Goal: Find contact information: Find contact information

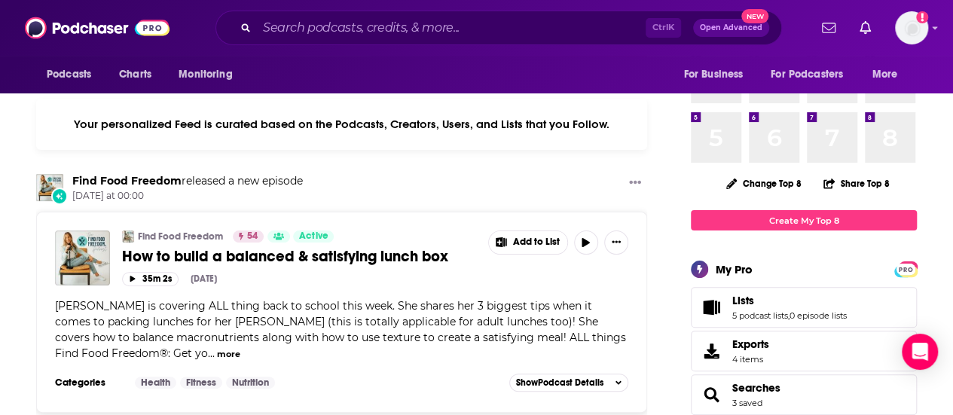
scroll to position [151, 0]
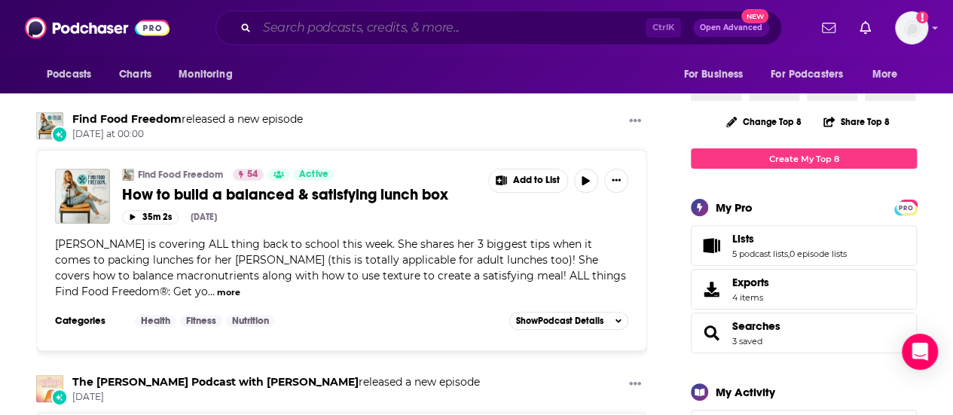
click at [337, 31] on input "Search podcasts, credits, & more..." at bounding box center [451, 28] width 389 height 24
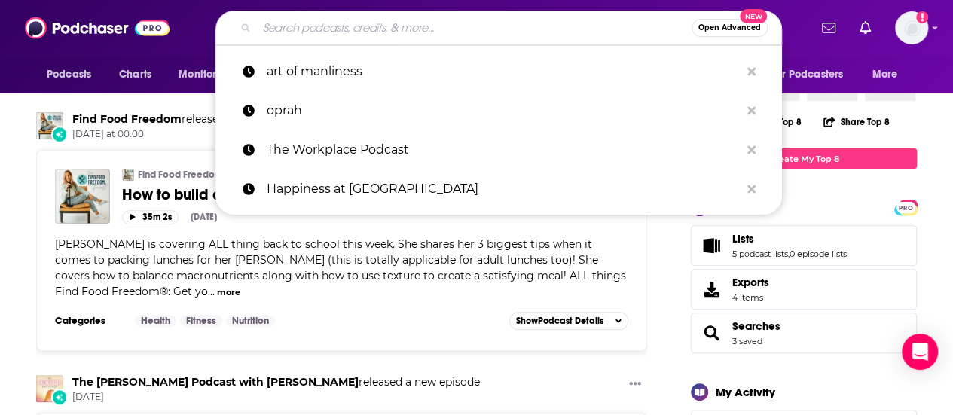
paste input "Loading Dock Talks with Chef [PERSON_NAME]"
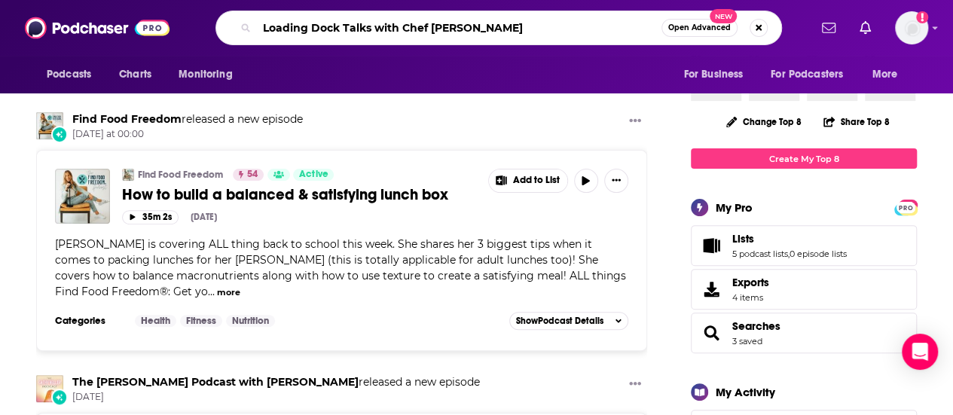
drag, startPoint x: 508, startPoint y: 28, endPoint x: 371, endPoint y: 20, distance: 136.5
click at [371, 20] on input "Loading Dock Talks with Chef [PERSON_NAME]" at bounding box center [459, 28] width 404 height 24
click at [414, 27] on input "Loading Dock Talks with Chef [PERSON_NAME]" at bounding box center [459, 28] width 404 height 24
click at [381, 26] on input "Loading Dock Talks with [PERSON_NAME]" at bounding box center [459, 28] width 404 height 24
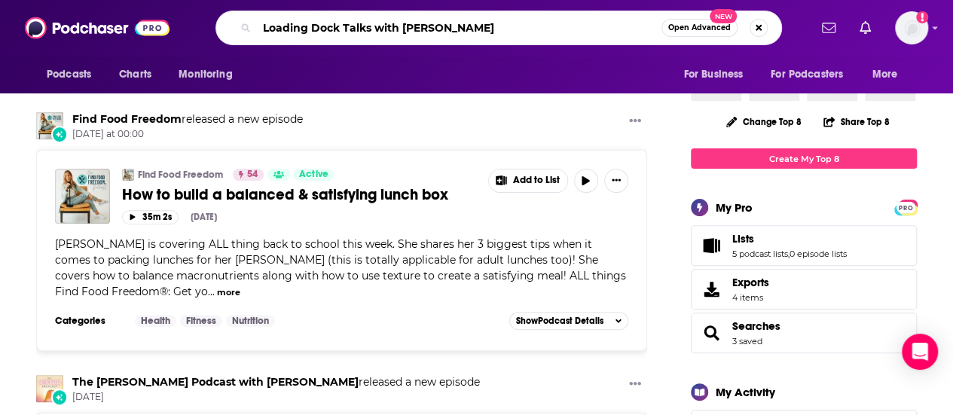
click at [381, 26] on input "Loading Dock Talks with [PERSON_NAME]" at bounding box center [459, 28] width 404 height 24
type input "Loading Dock Talks [PERSON_NAME]"
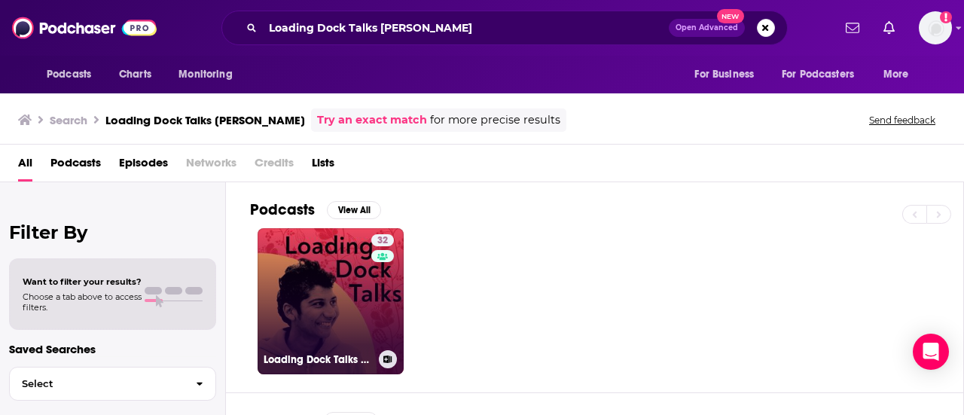
click at [347, 307] on link "32 Loading Dock Talks with Chef [PERSON_NAME]" at bounding box center [331, 301] width 146 height 146
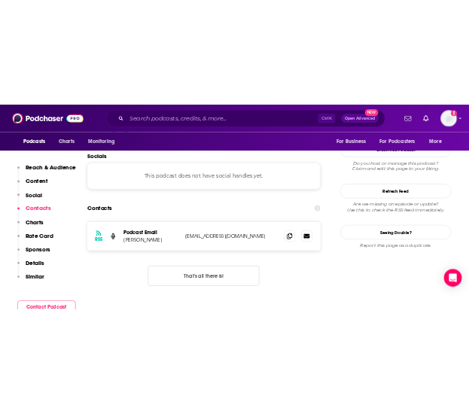
scroll to position [1356, 0]
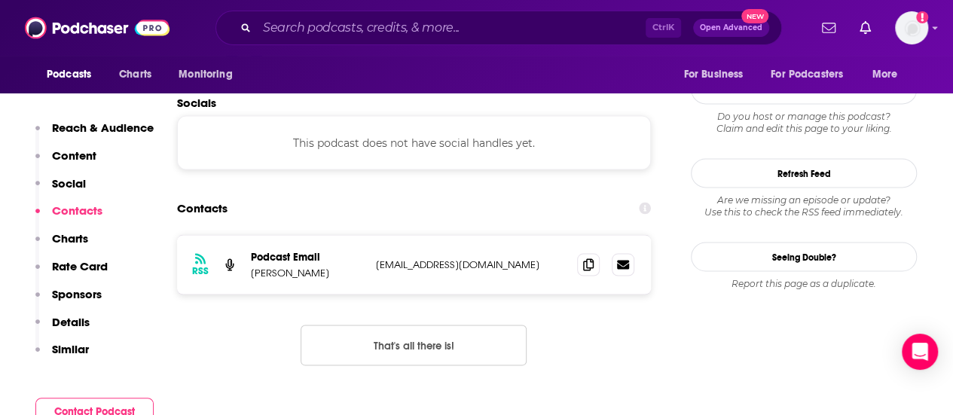
click at [426, 258] on p "[EMAIL_ADDRESS][DOMAIN_NAME]" at bounding box center [470, 264] width 189 height 13
copy div "[EMAIL_ADDRESS][DOMAIN_NAME] [EMAIL_ADDRESS][DOMAIN_NAME]"
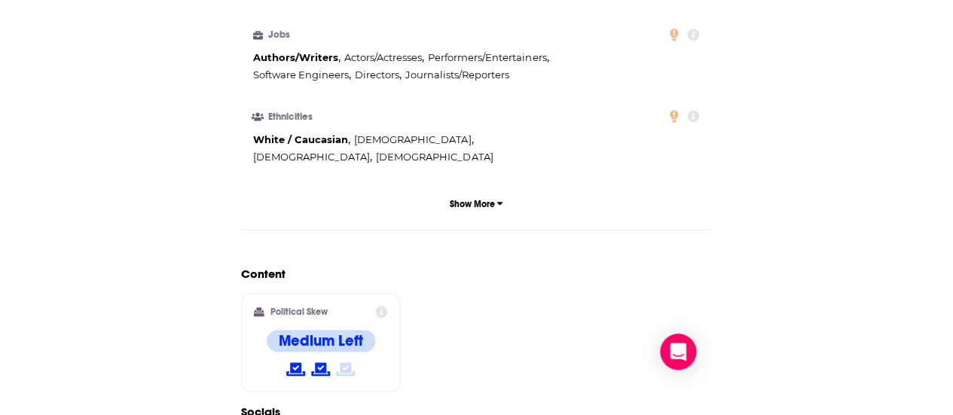
scroll to position [0, 0]
